Goal: Task Accomplishment & Management: Use online tool/utility

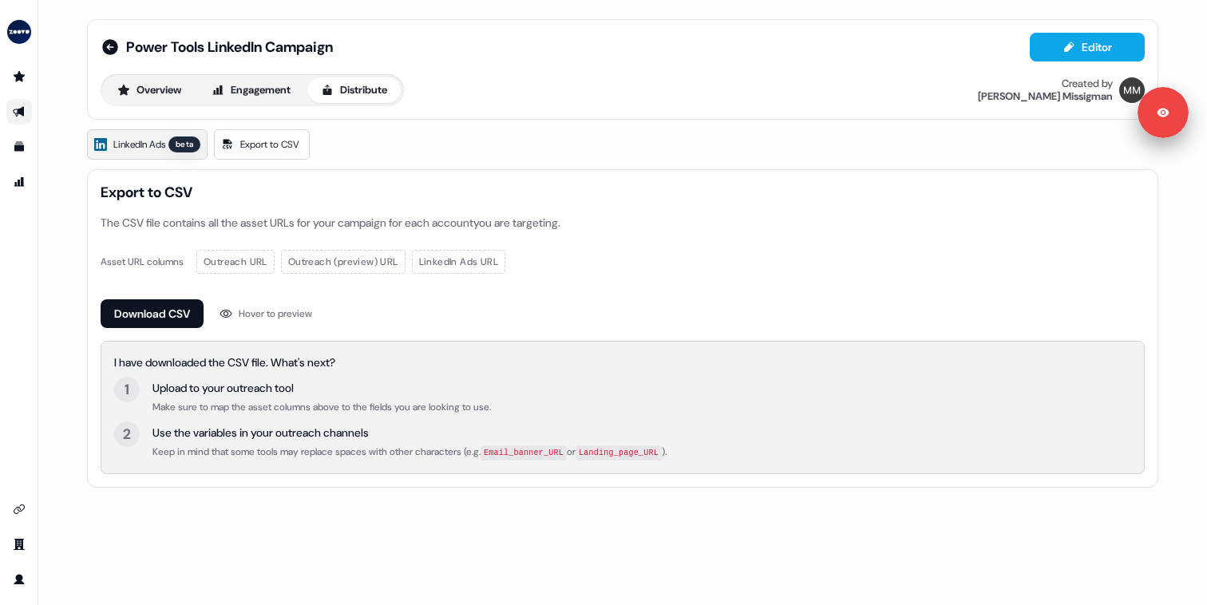
click at [141, 152] on span "LinkedIn Ads" at bounding box center [139, 145] width 52 height 16
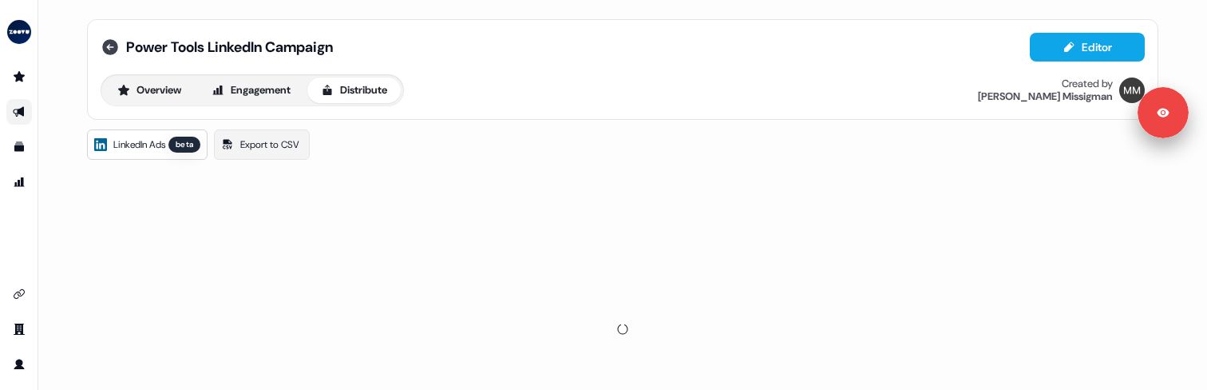
click at [112, 43] on icon at bounding box center [110, 47] width 16 height 16
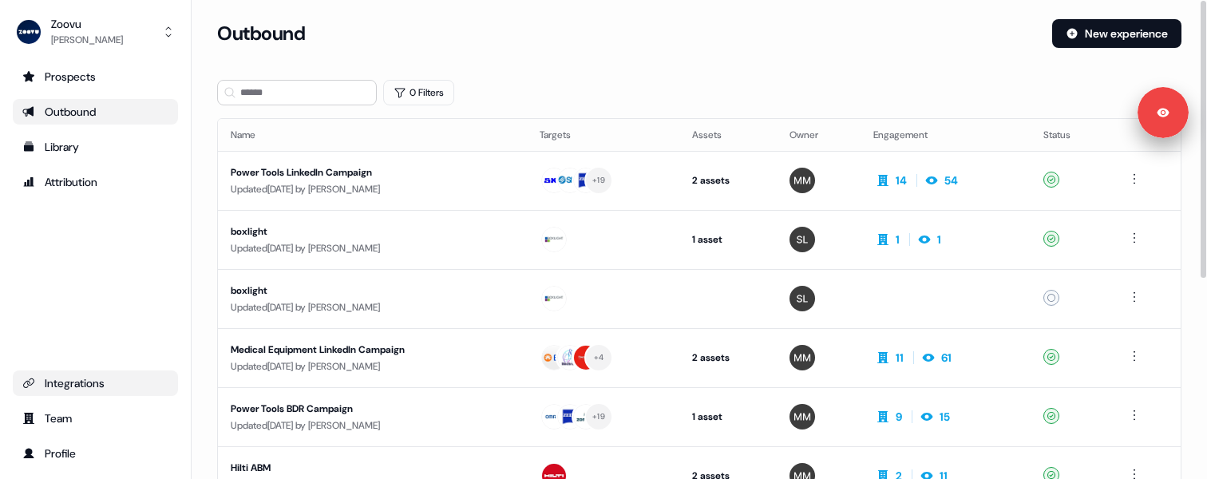
click at [79, 160] on div "Integrations" at bounding box center [95, 383] width 146 height 16
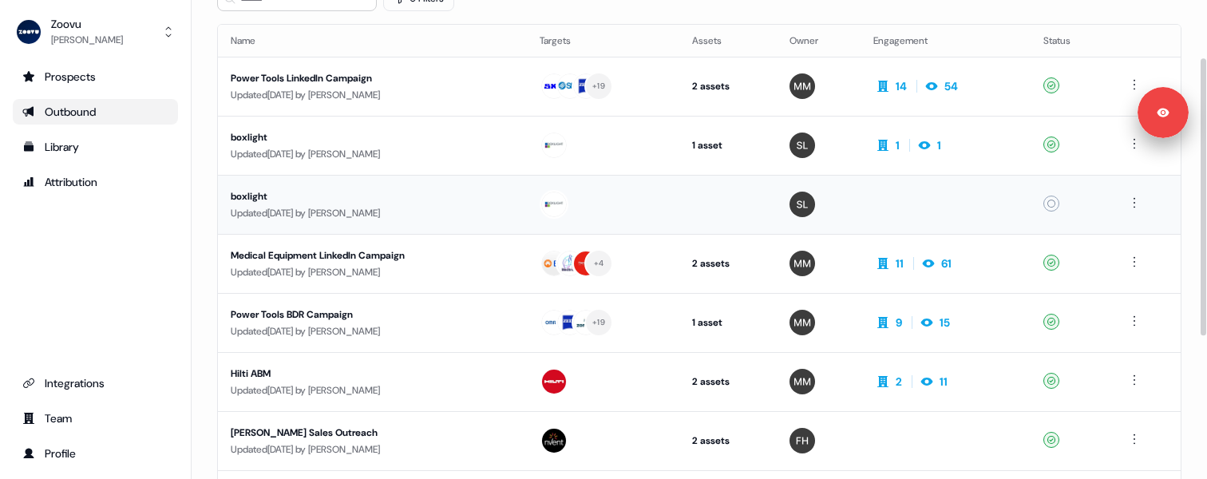
scroll to position [104, 0]
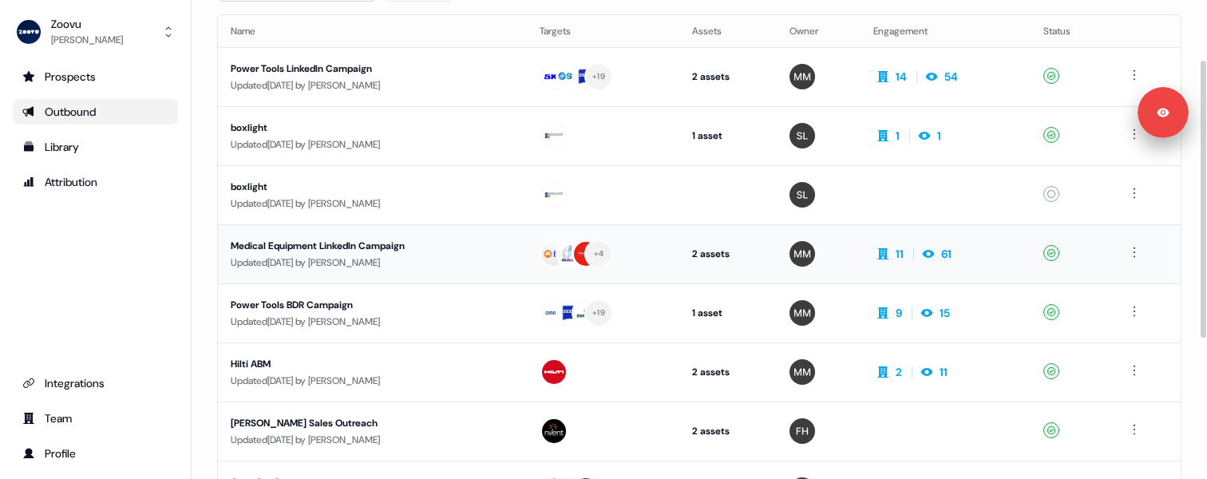
click at [445, 160] on div "Medical Equipment LinkedIn Campaign" at bounding box center [372, 246] width 283 height 16
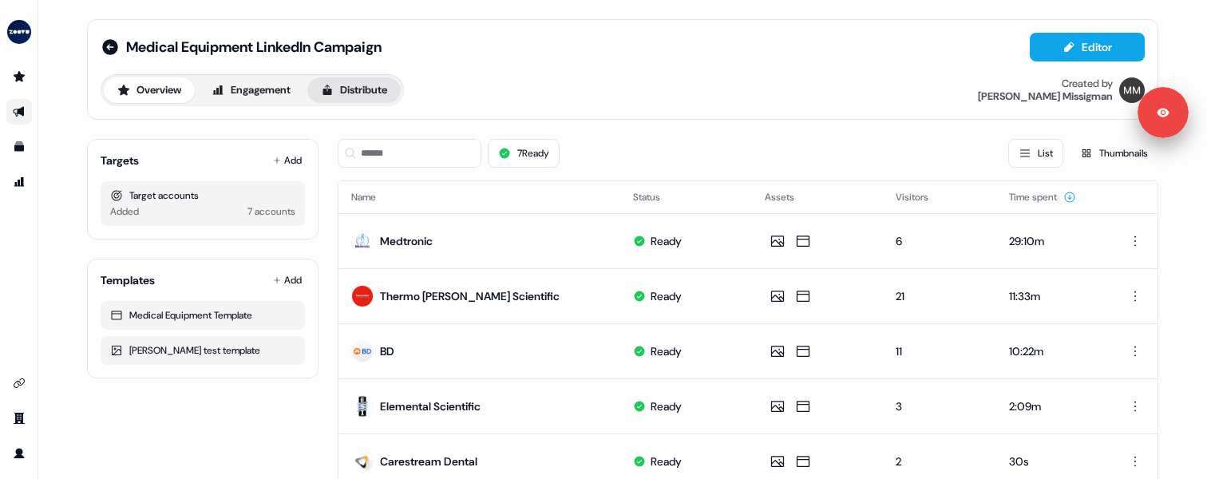
click at [371, 95] on button "Distribute" at bounding box center [353, 90] width 93 height 26
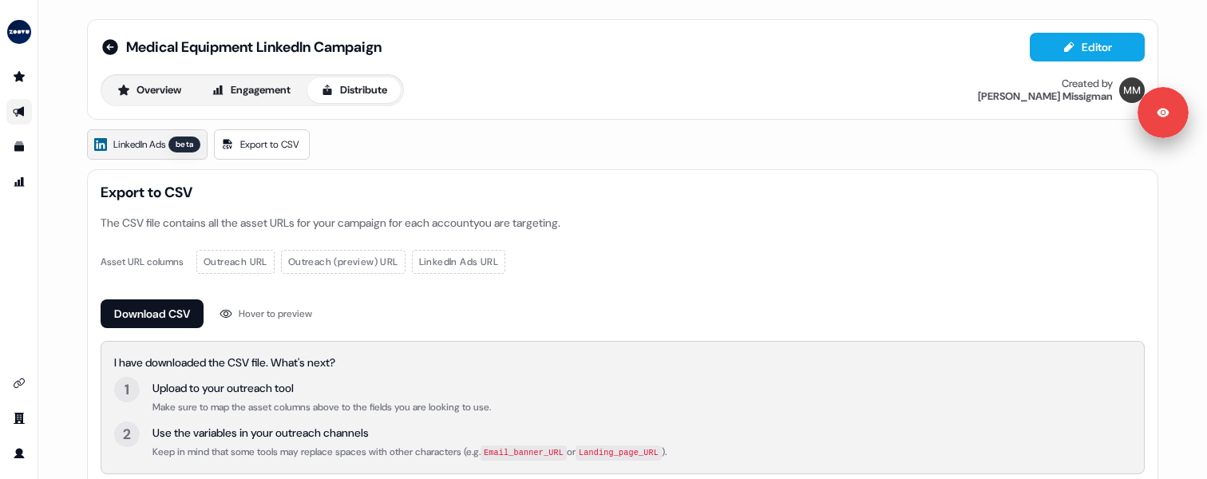
click at [138, 149] on span "LinkedIn Ads" at bounding box center [139, 145] width 52 height 16
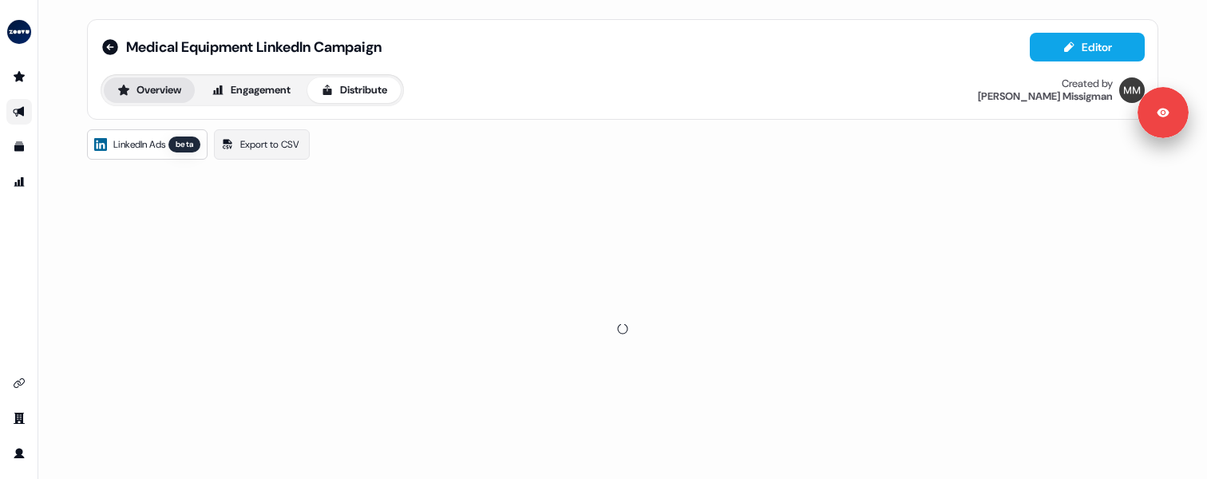
click at [169, 92] on button "Overview" at bounding box center [149, 90] width 91 height 26
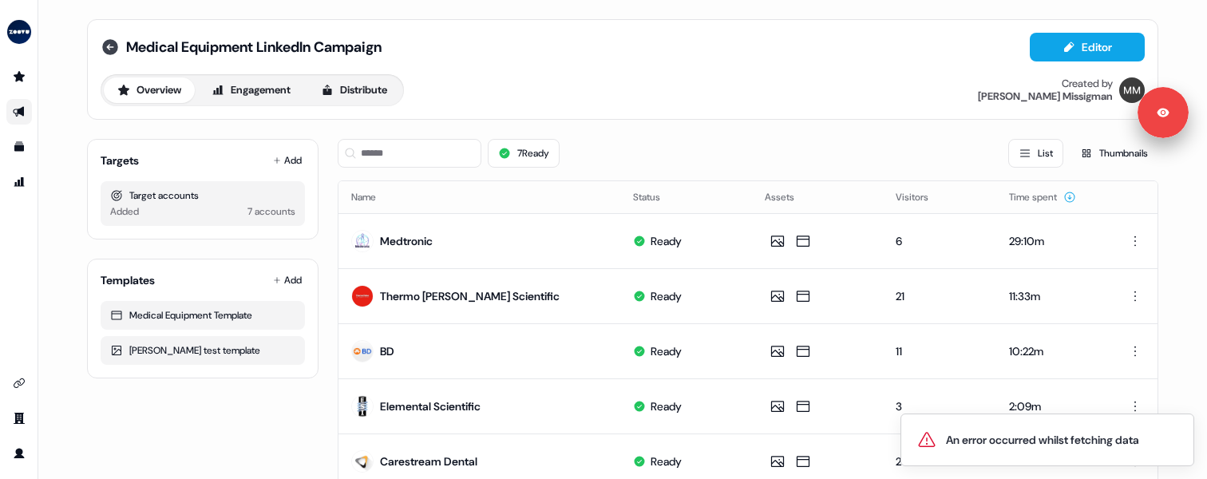
click at [113, 51] on icon at bounding box center [110, 47] width 19 height 19
